Goal: Go to known website

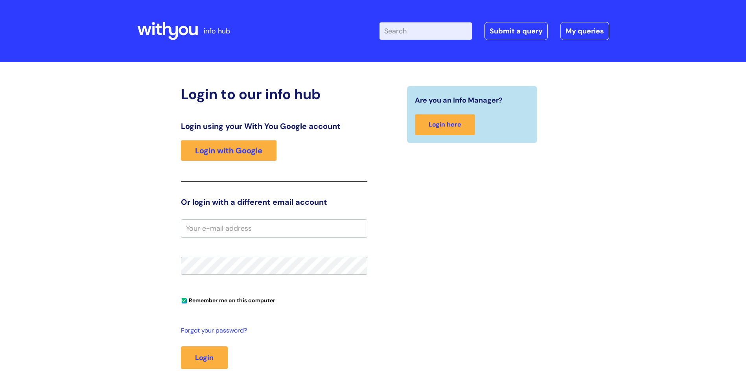
click at [727, 2] on header "info hub Enter your search term here... Search Submit a query My queries Welcom…" at bounding box center [373, 31] width 746 height 62
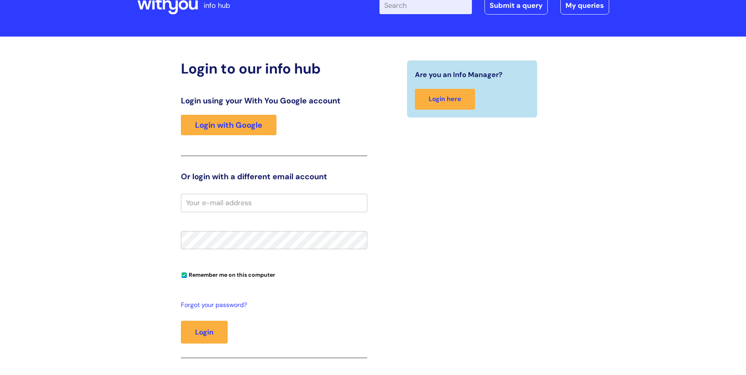
scroll to position [39, 0]
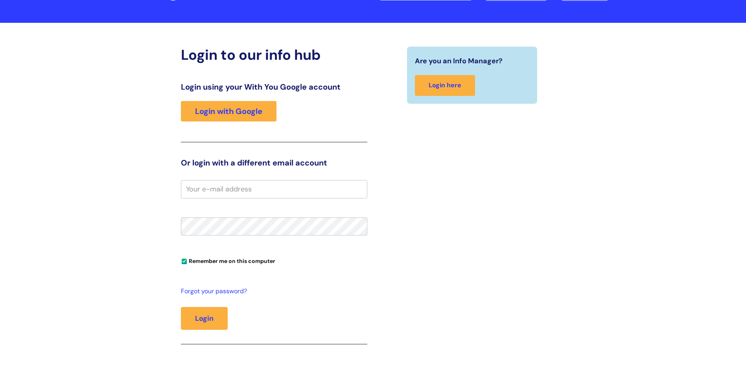
click at [236, 188] on input "email" at bounding box center [274, 189] width 187 height 18
drag, startPoint x: 241, startPoint y: 89, endPoint x: 233, endPoint y: 109, distance: 22.1
click at [241, 89] on h3 "Login using your With You Google account" at bounding box center [274, 86] width 187 height 9
click at [229, 116] on link "Login with Google" at bounding box center [229, 111] width 96 height 20
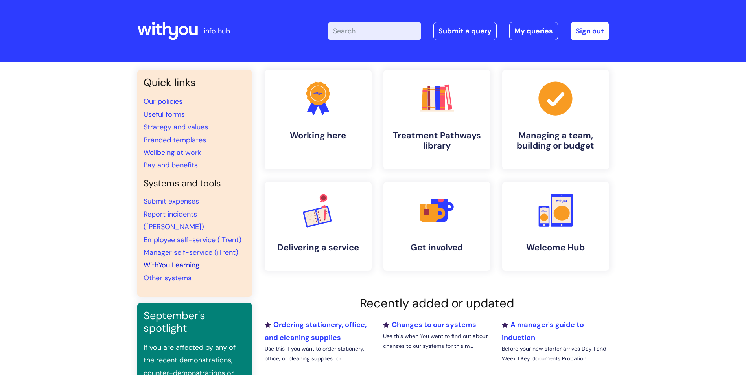
click at [181, 260] on link "WithYou Learning" at bounding box center [172, 264] width 56 height 9
